Goal: Task Accomplishment & Management: Use online tool/utility

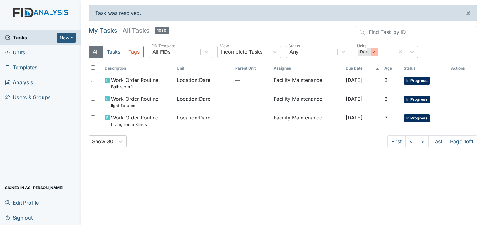
click at [372, 53] on icon at bounding box center [374, 51] width 4 height 4
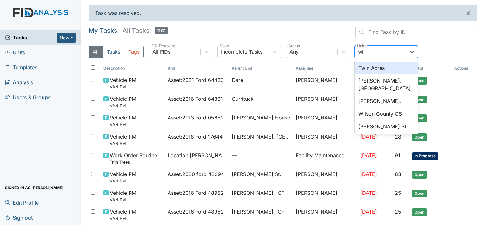
type input "wic"
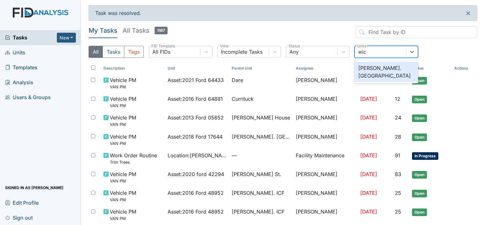
click at [370, 65] on div "[PERSON_NAME]. [GEOGRAPHIC_DATA]" at bounding box center [385, 72] width 63 height 20
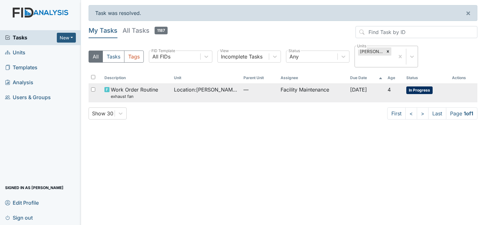
click at [202, 86] on span "Location : [PERSON_NAME]. [GEOGRAPHIC_DATA]" at bounding box center [206, 90] width 64 height 8
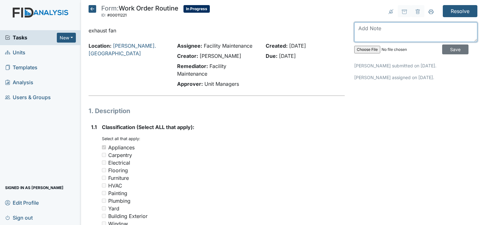
click at [357, 28] on textarea at bounding box center [415, 32] width 123 height 20
type textarea "exhaust fan is working"
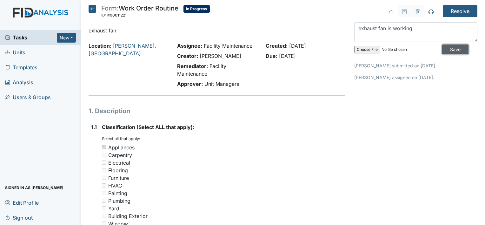
click at [448, 46] on input "Save" at bounding box center [455, 49] width 26 height 10
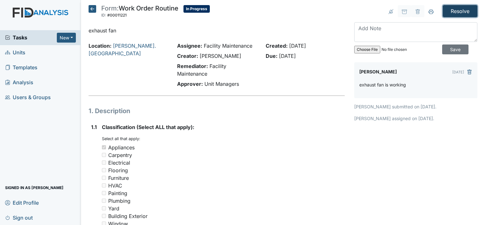
click at [445, 9] on input "Resolve" at bounding box center [459, 11] width 35 height 12
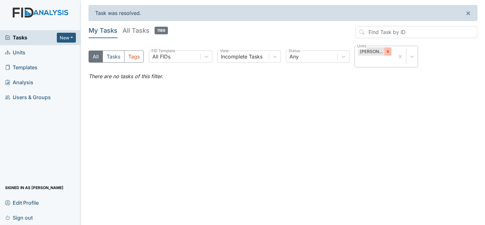
click at [389, 51] on icon at bounding box center [387, 51] width 4 height 4
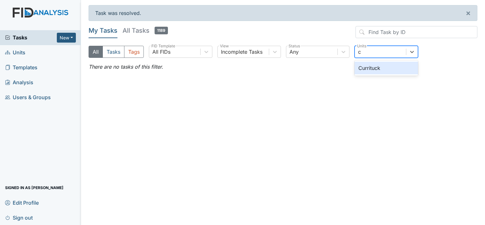
type input "cu"
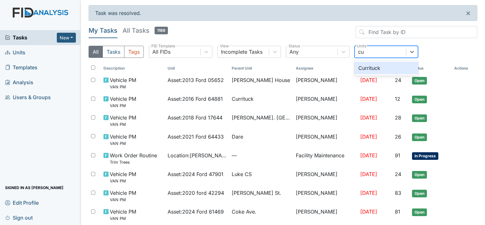
click at [365, 65] on div "Currituck" at bounding box center [385, 68] width 63 height 13
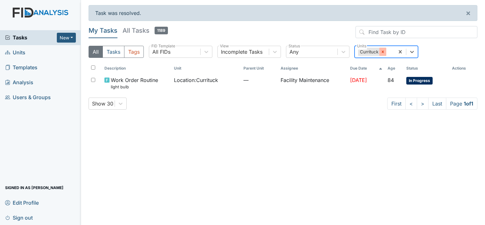
click at [382, 53] on icon at bounding box center [382, 51] width 4 height 4
